Goal: Task Accomplishment & Management: Manage account settings

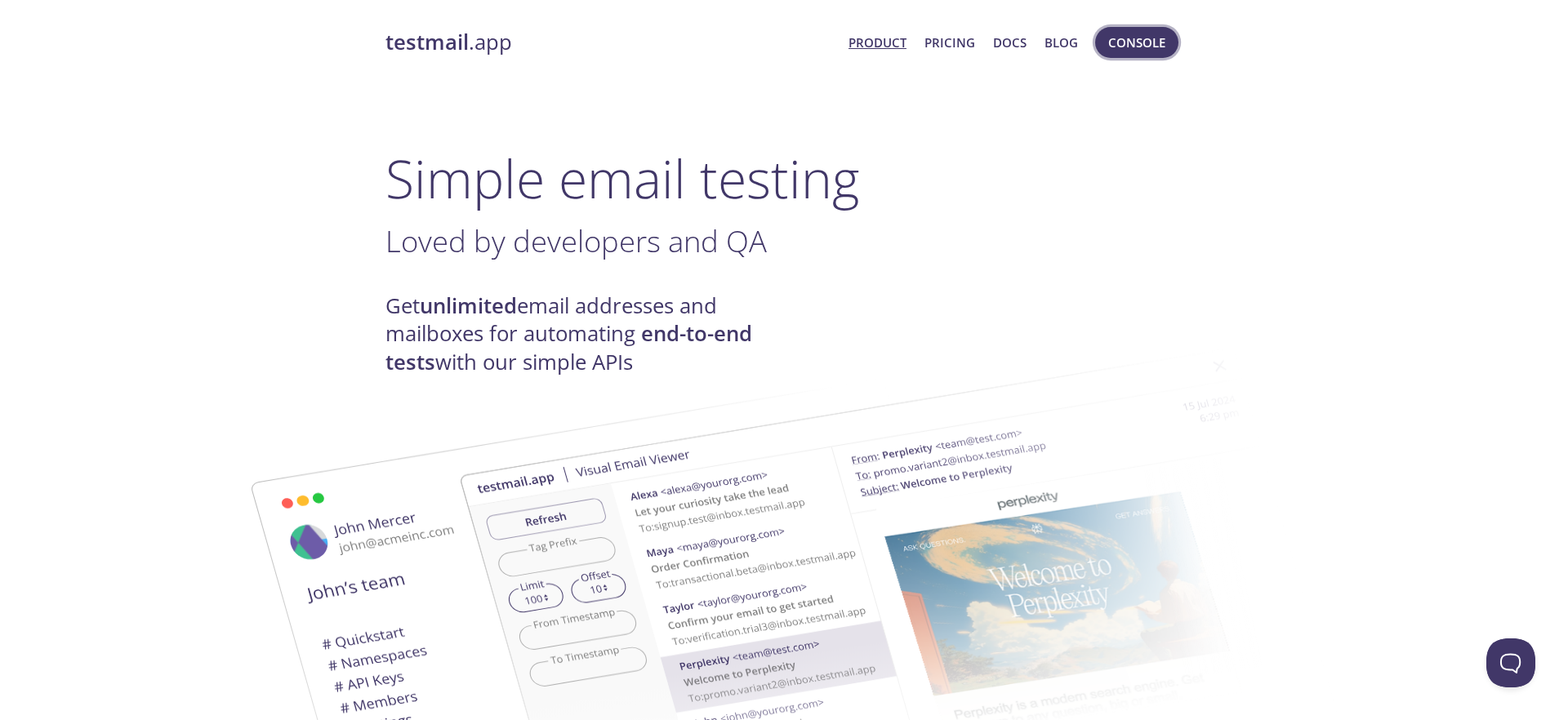
click at [1137, 40] on span "Console" at bounding box center [1136, 42] width 58 height 21
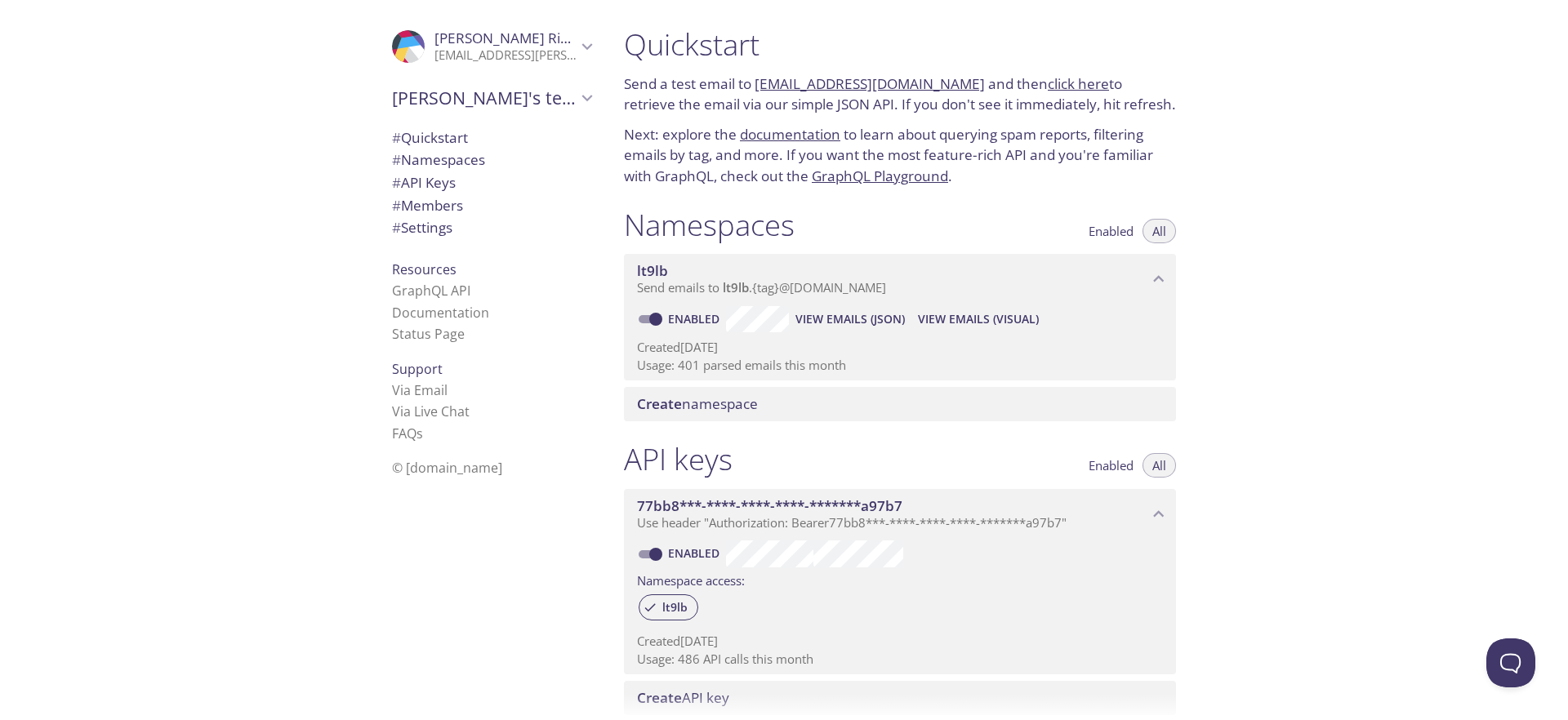
click at [566, 88] on span "[PERSON_NAME]'s team" at bounding box center [484, 98] width 185 height 23
click at [568, 50] on p "[EMAIL_ADDRESS][PERSON_NAME][DOMAIN_NAME]" at bounding box center [505, 56] width 142 height 16
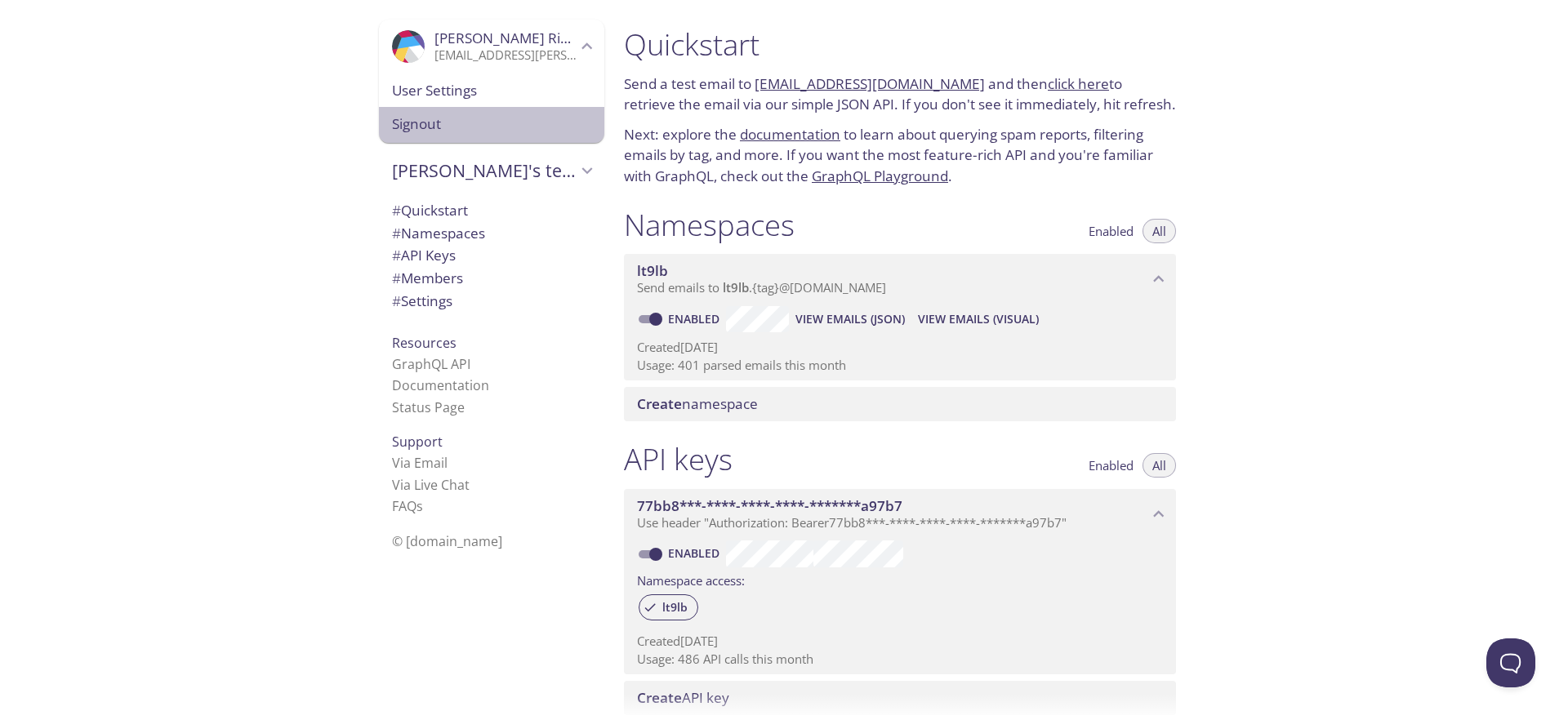
click at [440, 122] on span "Signout" at bounding box center [491, 124] width 199 height 21
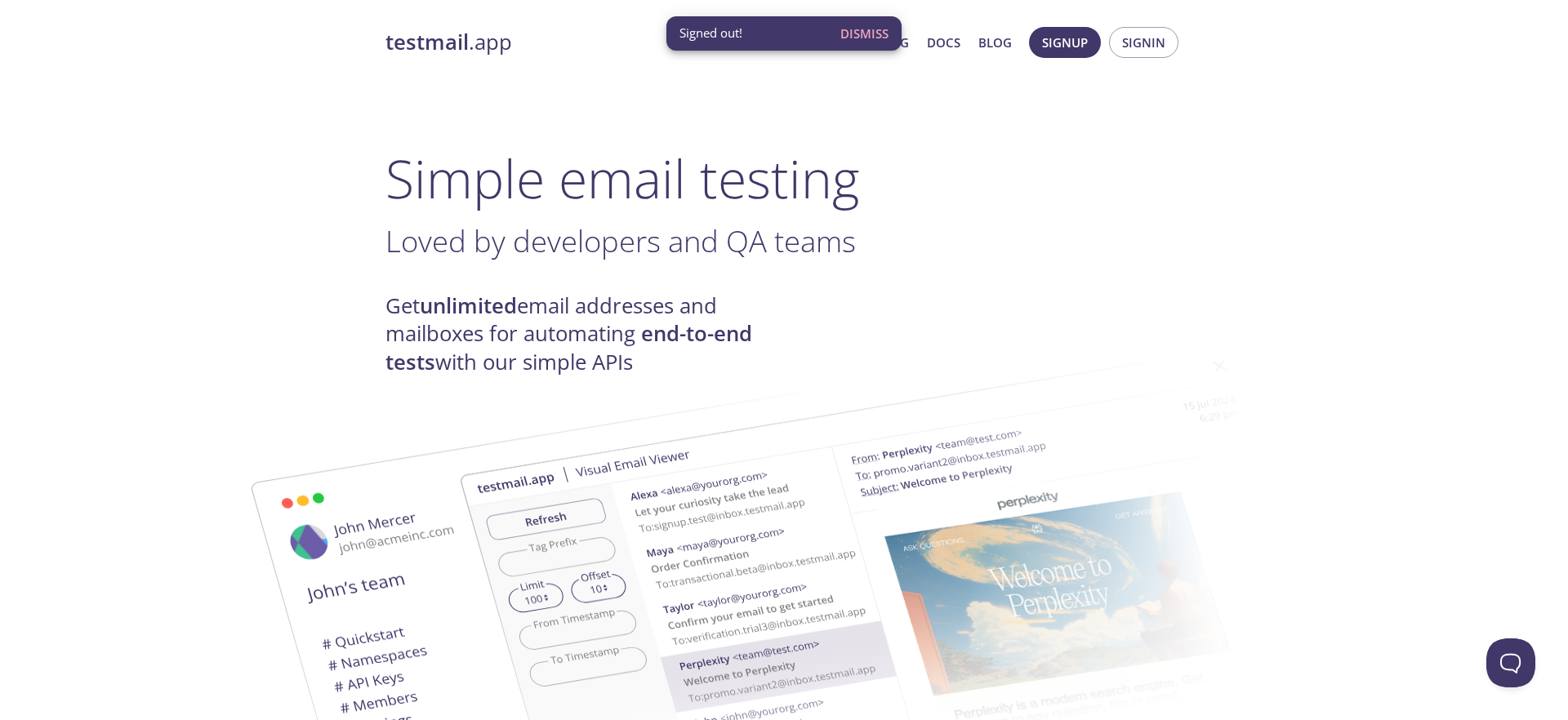
click at [856, 34] on span "Dismiss" at bounding box center [865, 34] width 48 height 21
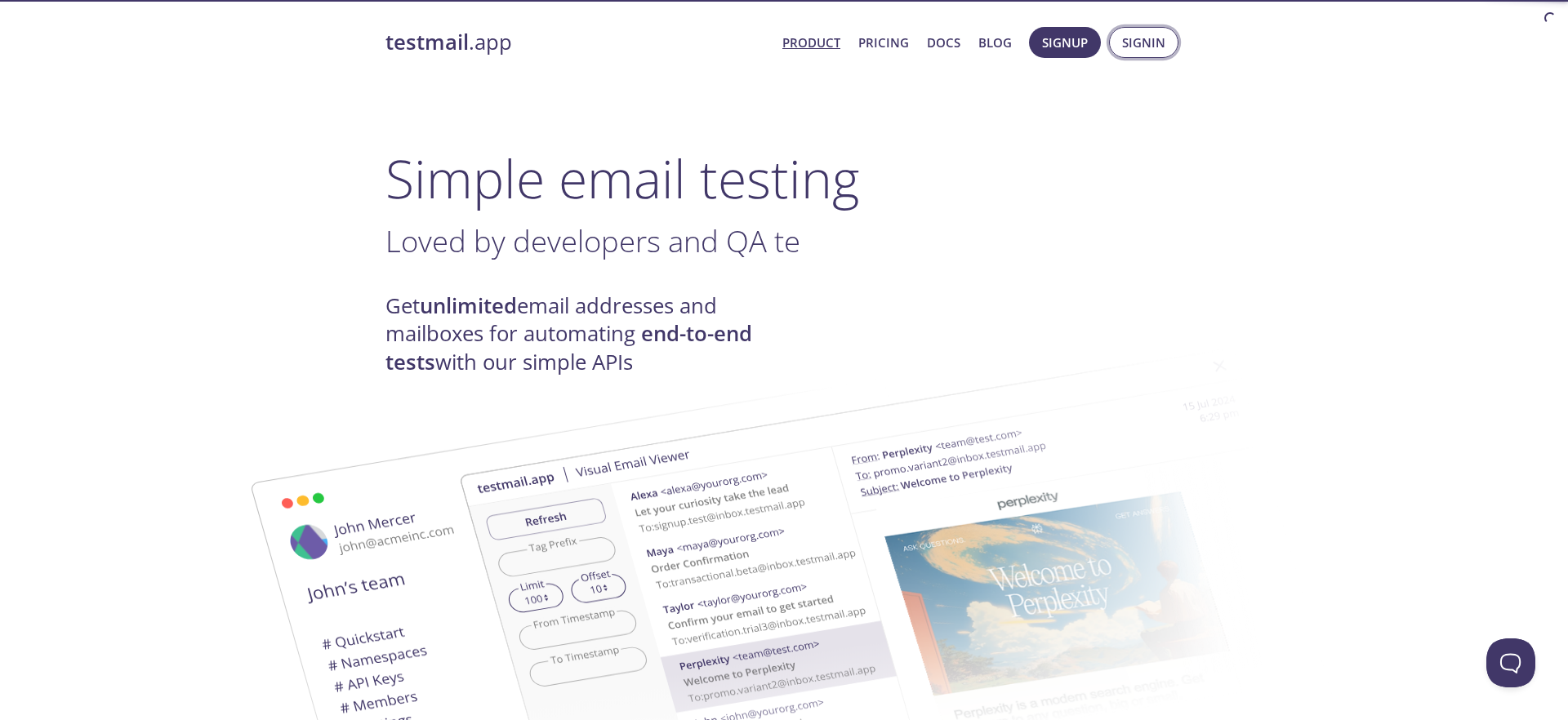
click at [1130, 43] on span "Signin" at bounding box center [1143, 42] width 43 height 21
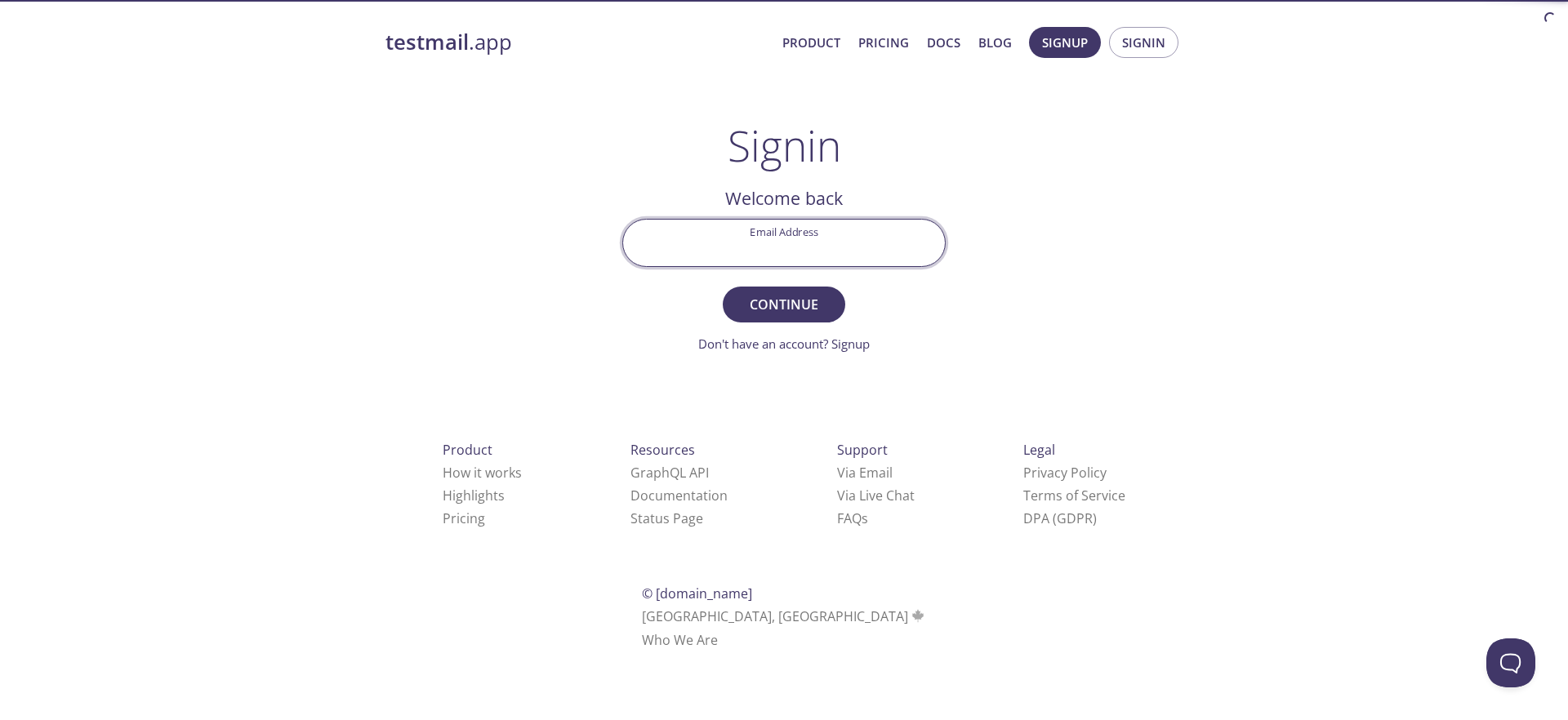
click at [787, 243] on input "Email Address" at bounding box center [784, 242] width 322 height 47
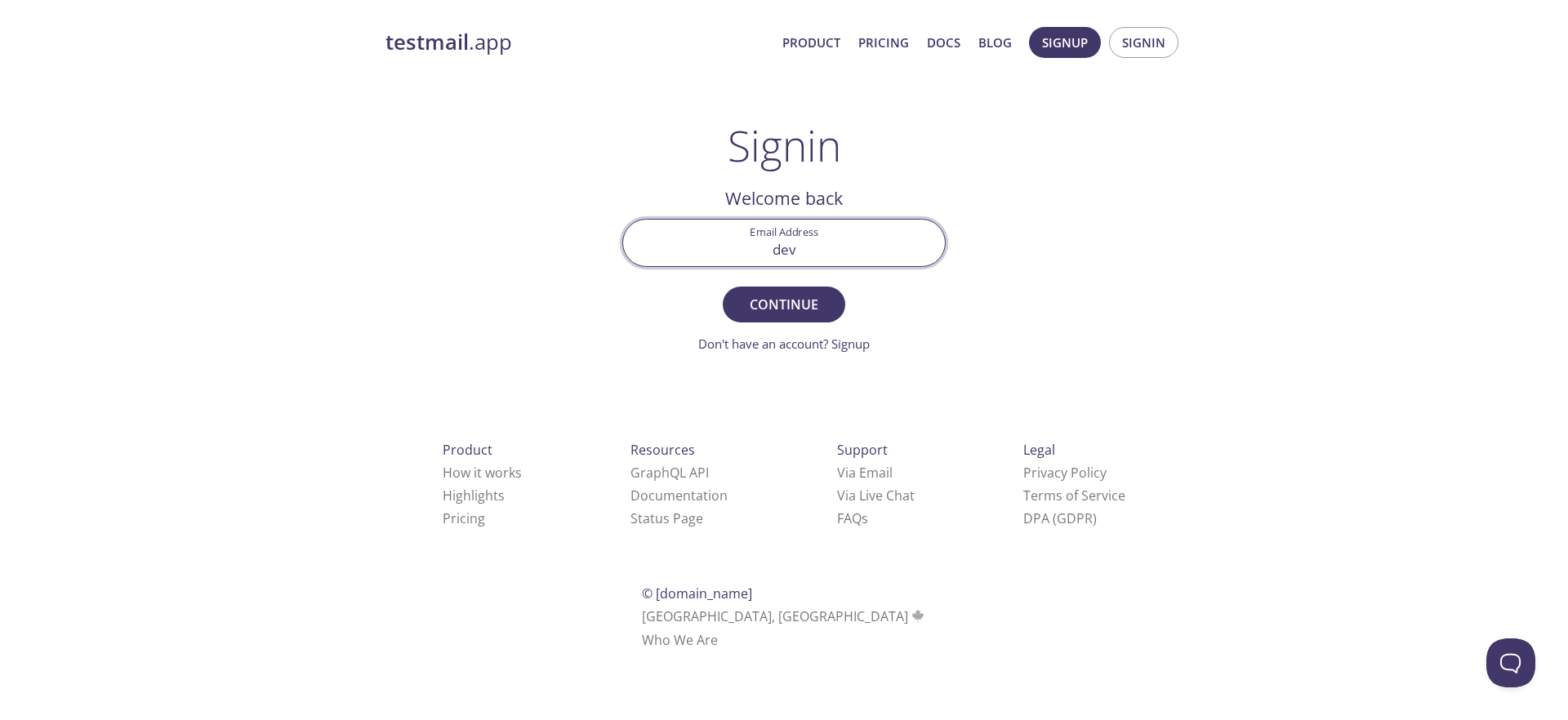
type input "devs@routific.com"
click at [778, 295] on span "Continue" at bounding box center [784, 304] width 87 height 23
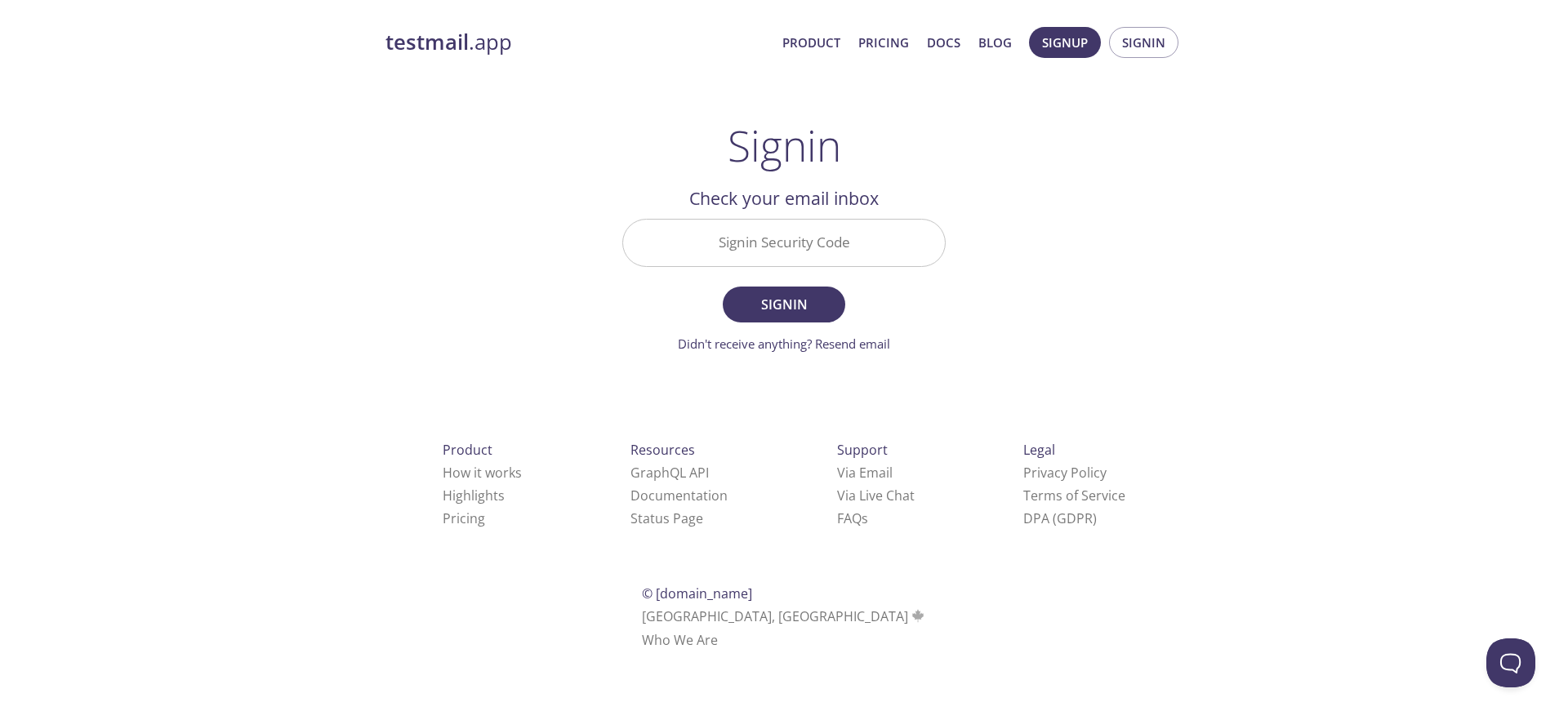
click at [819, 240] on input "Signin Security Code" at bounding box center [784, 242] width 322 height 47
paste input "HEE5WQT"
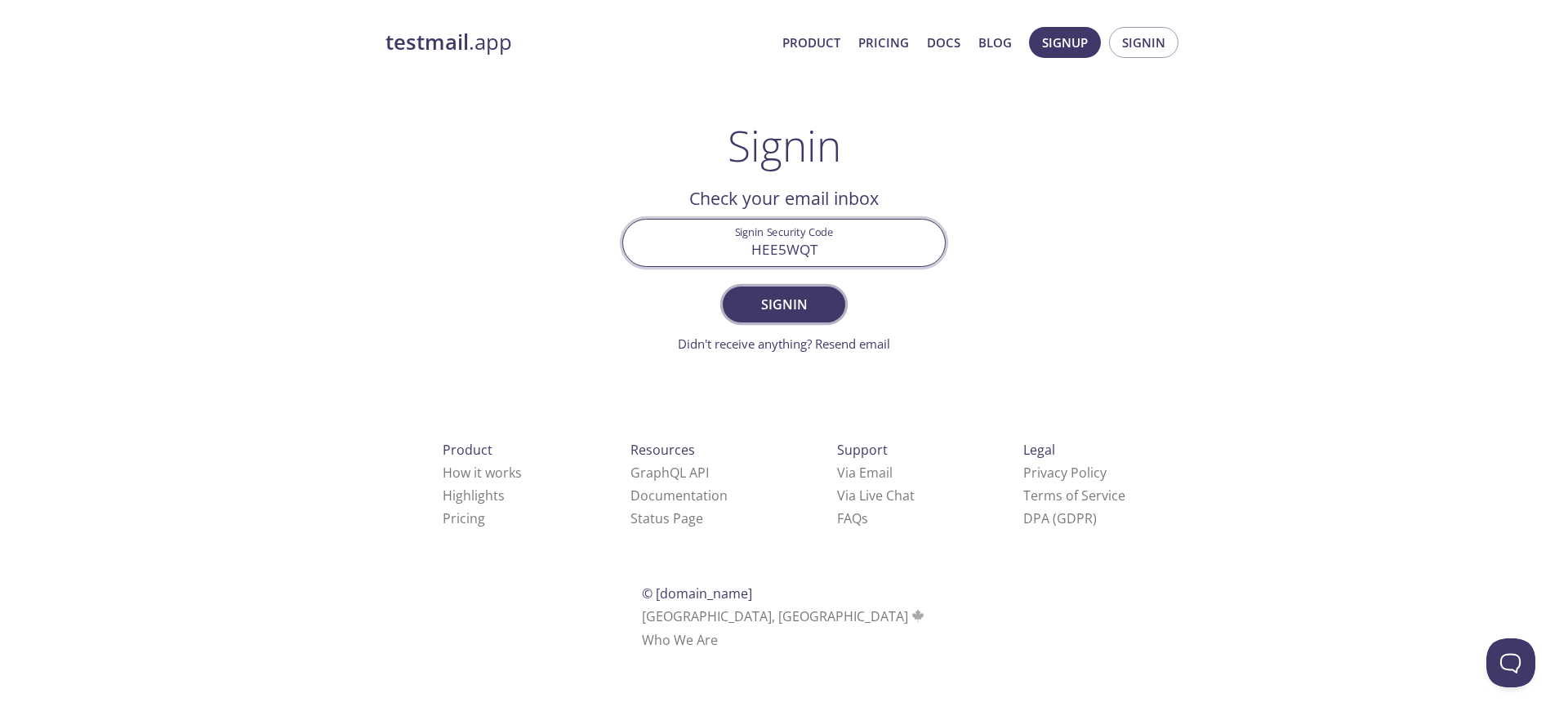
click at [792, 300] on span "Signin" at bounding box center [784, 304] width 87 height 23
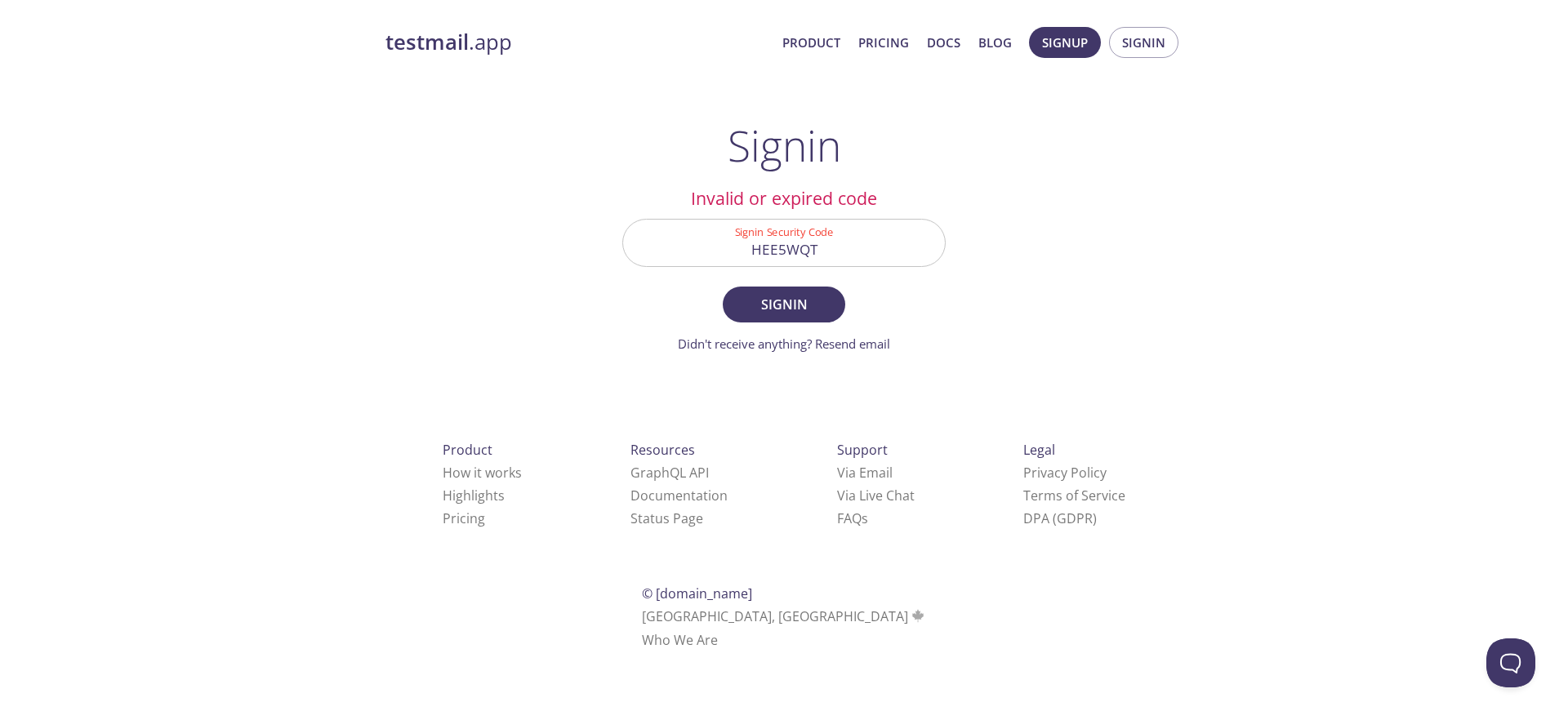
click at [795, 244] on input "HEE5WQT" at bounding box center [784, 242] width 322 height 47
paste input "KN8ZN22"
type input "KN8ZN22"
click at [779, 305] on span "Signin" at bounding box center [784, 304] width 87 height 23
